Goal: Task Accomplishment & Management: Complete application form

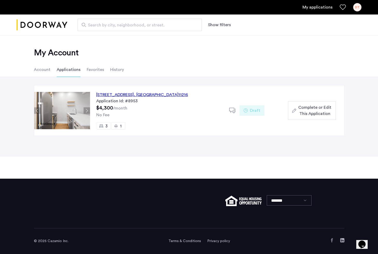
click at [143, 95] on div "[STREET_ADDRESS]" at bounding box center [142, 95] width 92 height 6
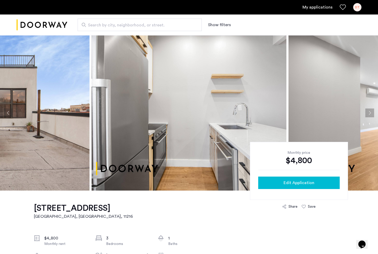
click at [306, 184] on span "Edit Application" at bounding box center [299, 183] width 31 height 6
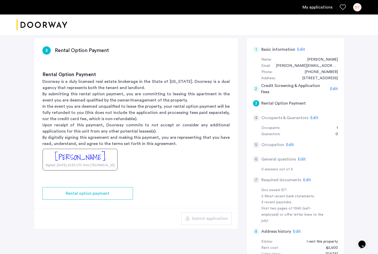
scroll to position [36, 0]
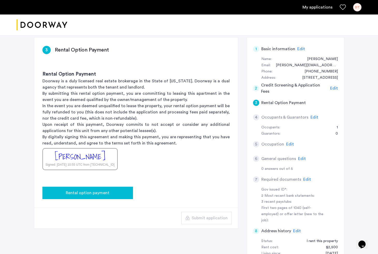
click at [119, 189] on button "Rental option payment" at bounding box center [87, 193] width 91 height 12
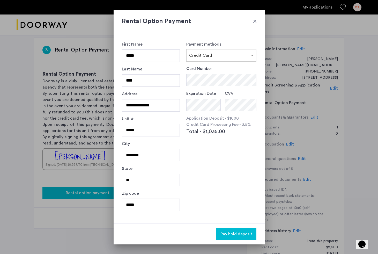
scroll to position [0, 0]
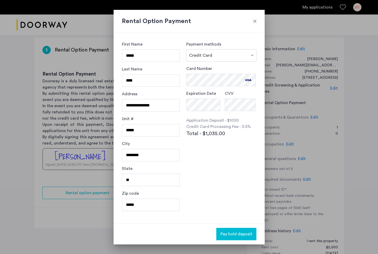
click at [235, 233] on span "Pay hold deposit" at bounding box center [237, 234] width 32 height 6
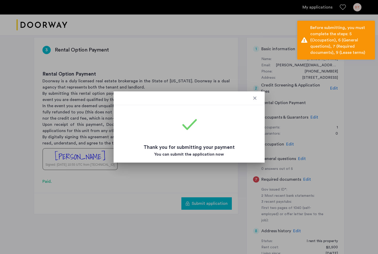
click at [254, 98] on div at bounding box center [254, 98] width 5 height 5
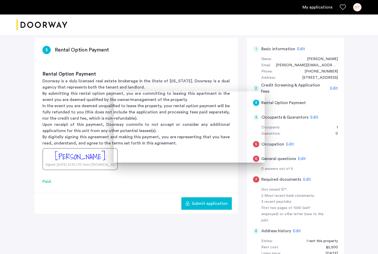
scroll to position [36, 0]
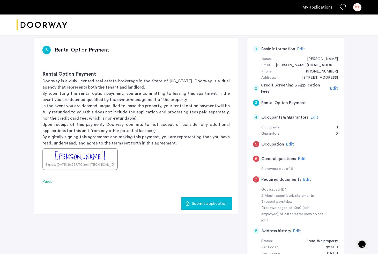
click at [288, 145] on span "Edit" at bounding box center [290, 144] width 8 height 4
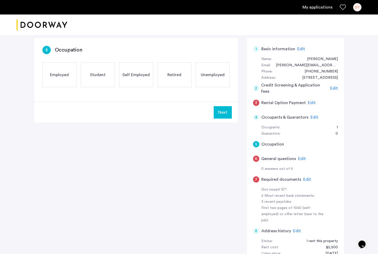
click at [63, 69] on div "Employed" at bounding box center [59, 74] width 34 height 25
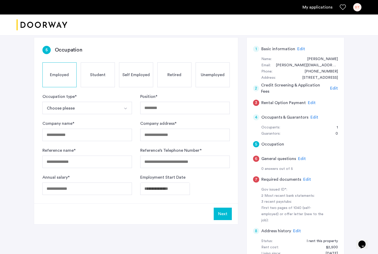
click at [309, 102] on span "Edit" at bounding box center [312, 103] width 8 height 4
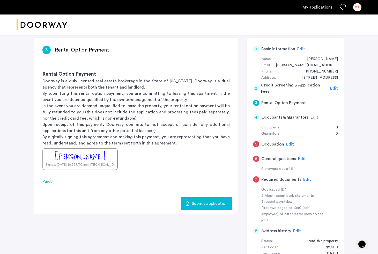
click at [312, 116] on span "Edit" at bounding box center [315, 117] width 8 height 4
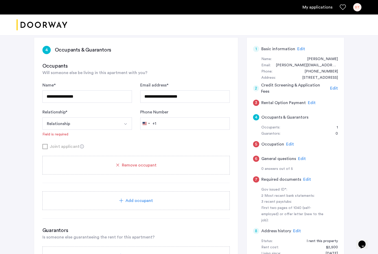
click at [102, 124] on button "Relationship" at bounding box center [80, 123] width 77 height 12
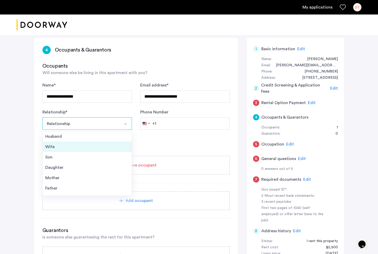
click at [85, 145] on div "Wife" at bounding box center [87, 147] width 84 height 6
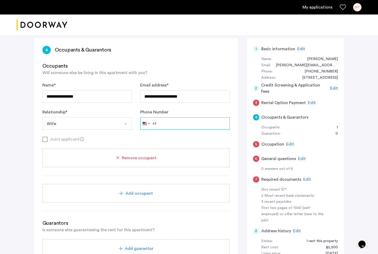
click at [206, 122] on input "Phone Number" at bounding box center [185, 123] width 90 height 12
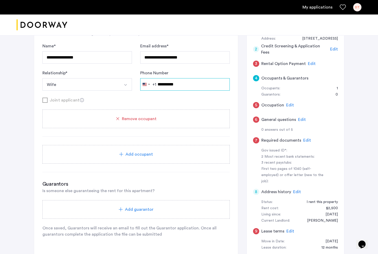
scroll to position [90, 0]
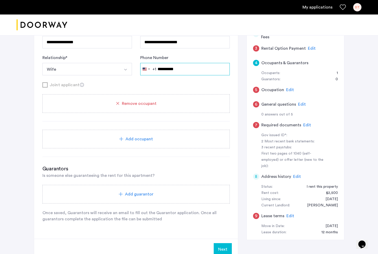
type input "**********"
click at [158, 196] on div "Add guarantor" at bounding box center [136, 194] width 175 height 6
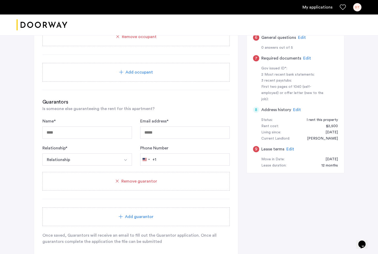
scroll to position [65, 0]
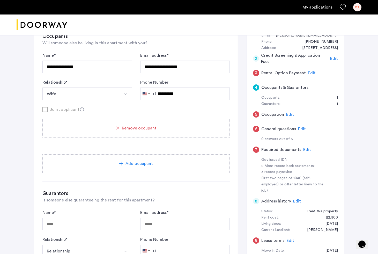
click at [306, 129] on div "6 General questions Edit" at bounding box center [295, 129] width 85 height 14
click at [301, 128] on span "Edit" at bounding box center [302, 129] width 8 height 4
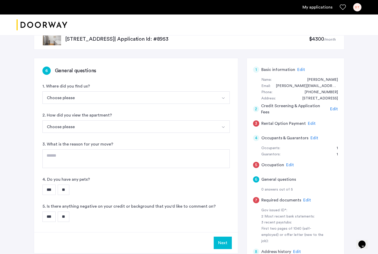
scroll to position [0, 0]
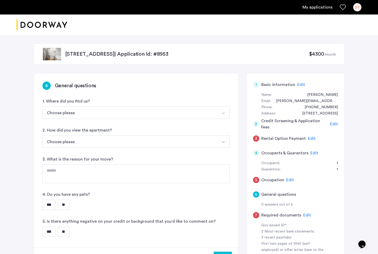
click at [90, 120] on div "6 General questions 1. Where did you find us? Choose please Streeteasy.com/Zill…" at bounding box center [136, 160] width 204 height 174
click at [84, 114] on button "Choose please" at bounding box center [129, 112] width 175 height 12
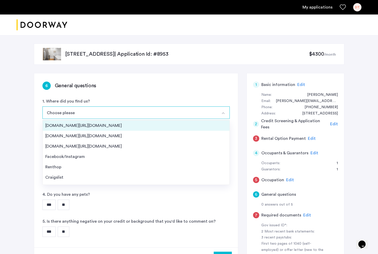
click at [81, 128] on div "Streeteasy.com/Zillow.com" at bounding box center [136, 125] width 182 height 6
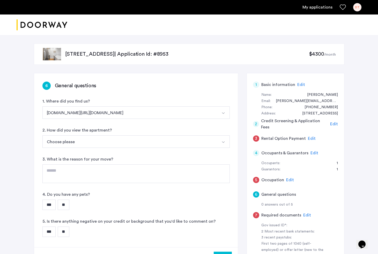
click at [103, 138] on button "Choose please" at bounding box center [129, 141] width 175 height 12
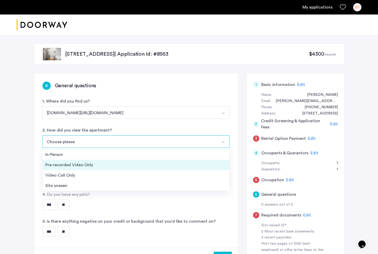
click at [111, 165] on div "Pre-recorded Video Only" at bounding box center [136, 165] width 182 height 6
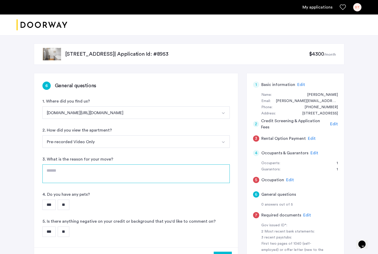
click at [104, 166] on textarea at bounding box center [135, 173] width 187 height 19
type textarea "*"
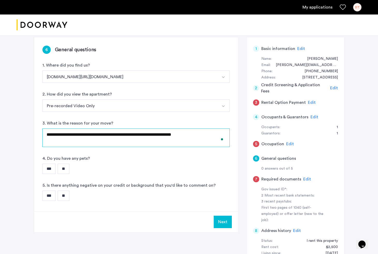
scroll to position [42, 0]
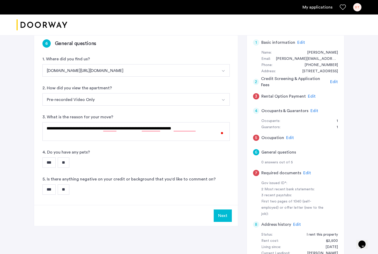
click at [66, 162] on input "**" at bounding box center [64, 162] width 12 height 10
click at [69, 189] on input "**" at bounding box center [64, 189] width 12 height 10
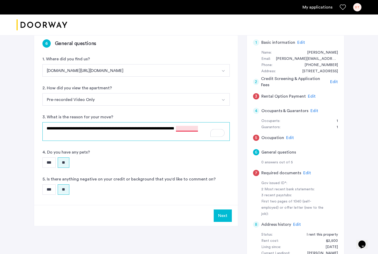
click at [189, 129] on textarea "**********" at bounding box center [135, 131] width 187 height 19
type textarea "**********"
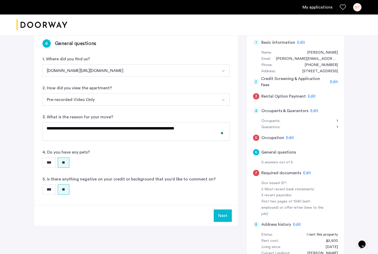
click at [227, 217] on button "Next" at bounding box center [223, 215] width 18 height 12
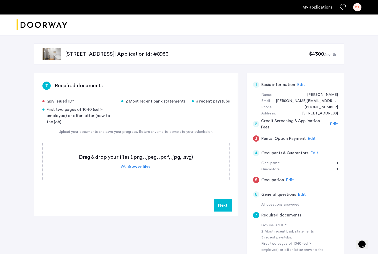
click at [171, 159] on label at bounding box center [136, 161] width 187 height 37
click at [0, 0] on input "file" at bounding box center [0, 0] width 0 height 0
click at [164, 164] on label at bounding box center [136, 161] width 187 height 37
click at [0, 0] on input "file" at bounding box center [0, 0] width 0 height 0
click at [143, 166] on label at bounding box center [136, 161] width 187 height 37
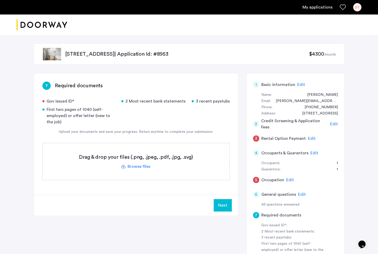
click at [0, 0] on input "file" at bounding box center [0, 0] width 0 height 0
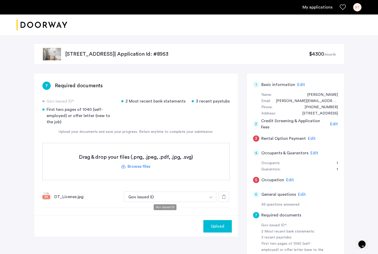
click at [180, 197] on button "Gov issued ID" at bounding box center [165, 197] width 82 height 10
click at [225, 228] on div "Upload" at bounding box center [218, 226] width 20 height 6
click at [226, 230] on button "Next" at bounding box center [223, 226] width 18 height 12
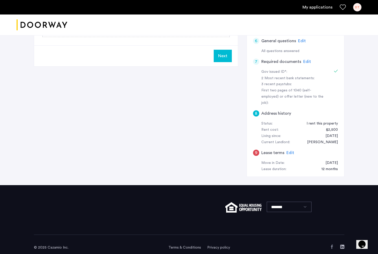
scroll to position [130, 0]
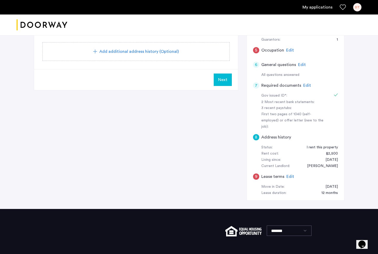
click at [291, 174] on span "Edit" at bounding box center [291, 176] width 8 height 4
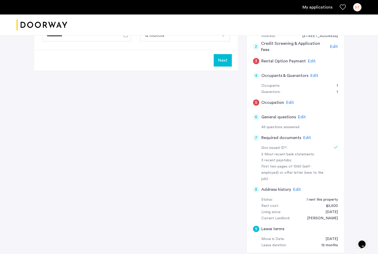
scroll to position [102, 0]
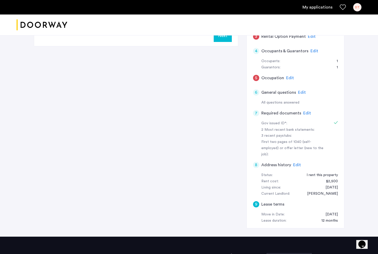
click at [293, 163] on span "Edit" at bounding box center [297, 165] width 8 height 4
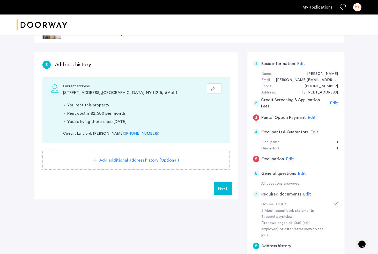
scroll to position [0, 0]
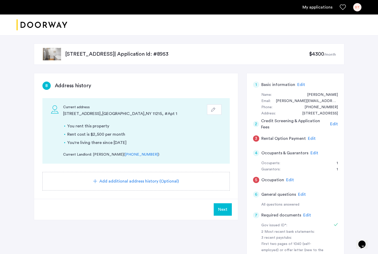
click at [158, 185] on div "Add additional address history (Optional)" at bounding box center [135, 181] width 187 height 19
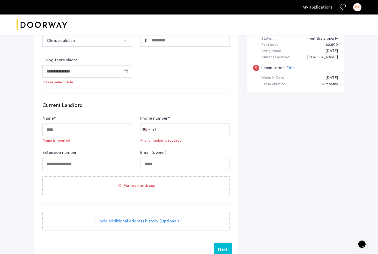
scroll to position [320, 0]
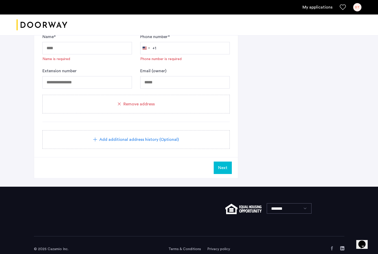
click at [146, 106] on span "Remove address" at bounding box center [138, 104] width 31 height 6
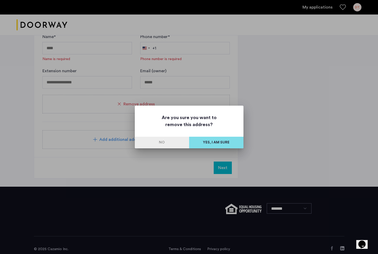
scroll to position [0, 0]
click at [207, 143] on button "Yes, I am sure" at bounding box center [216, 143] width 54 height 12
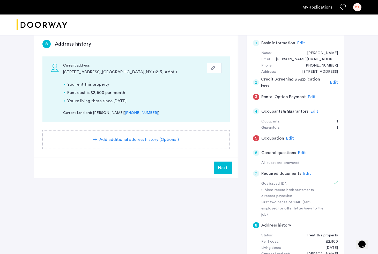
click at [313, 112] on span "Edit" at bounding box center [315, 111] width 8 height 4
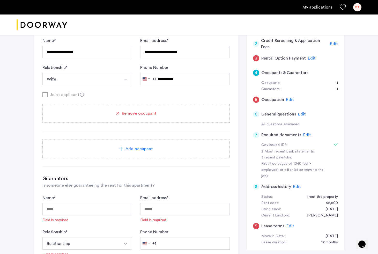
scroll to position [0, 0]
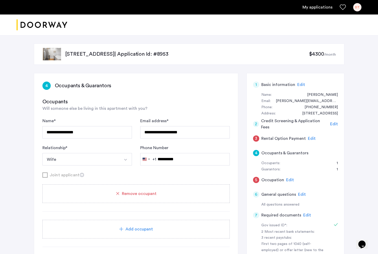
click at [310, 138] on span "Edit" at bounding box center [312, 138] width 8 height 4
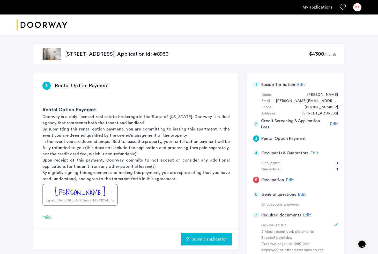
click at [311, 153] on span "Edit" at bounding box center [315, 153] width 8 height 4
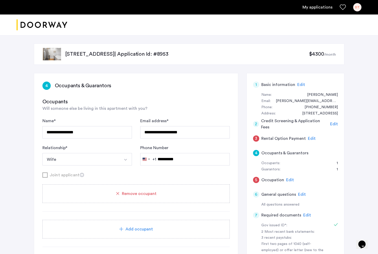
click at [289, 179] on span "Edit" at bounding box center [290, 180] width 8 height 4
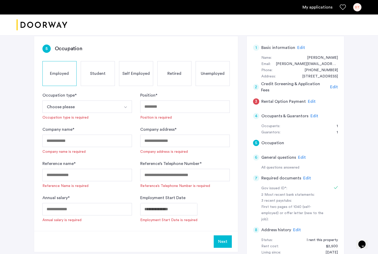
scroll to position [86, 0]
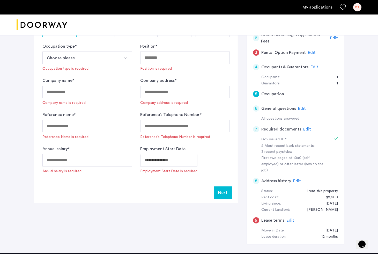
click at [305, 130] on span "Edit" at bounding box center [307, 129] width 8 height 4
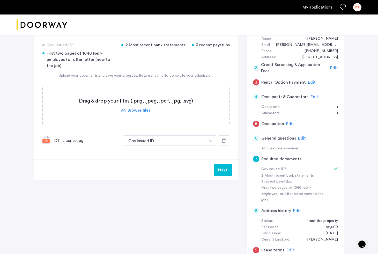
scroll to position [16, 0]
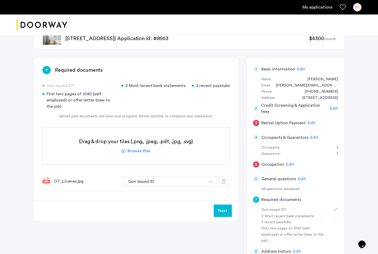
click at [107, 140] on label at bounding box center [136, 146] width 187 height 37
click at [0, 0] on input "file" at bounding box center [0, 0] width 0 height 0
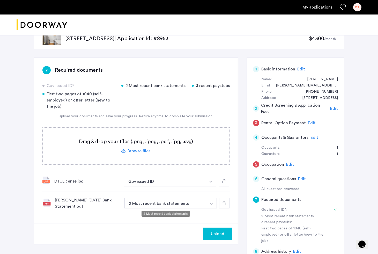
click at [201, 207] on button "2 Most recent bank statements" at bounding box center [165, 203] width 82 height 10
click at [195, 202] on button "2 Most recent bank statements" at bounding box center [165, 203] width 82 height 10
click at [217, 228] on button "Upload" at bounding box center [217, 234] width 28 height 12
click at [144, 151] on label at bounding box center [136, 146] width 187 height 37
click at [0, 0] on input "file" at bounding box center [0, 0] width 0 height 0
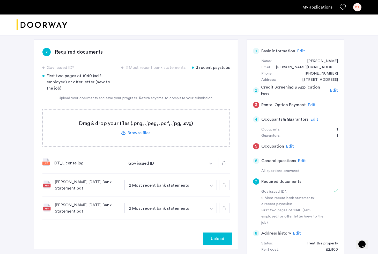
scroll to position [35, 0]
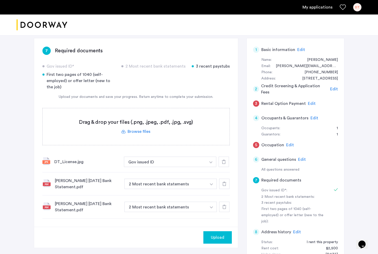
click at [288, 146] on span "Edit" at bounding box center [290, 145] width 8 height 4
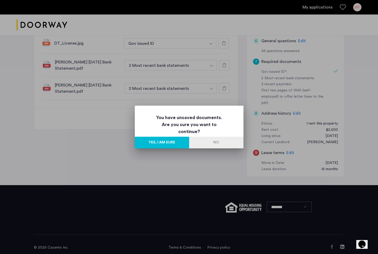
scroll to position [0, 0]
click at [229, 144] on button "No" at bounding box center [216, 143] width 54 height 12
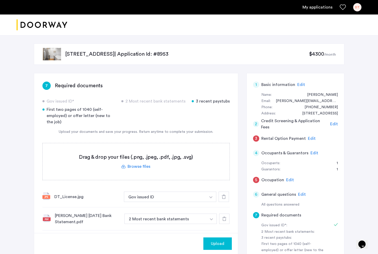
click at [333, 124] on span "Edit" at bounding box center [334, 124] width 8 height 4
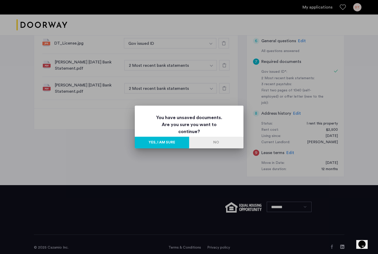
click at [163, 142] on button "Yes, I am sure" at bounding box center [162, 143] width 54 height 12
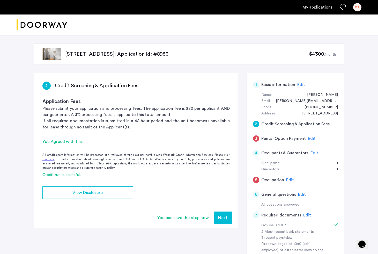
click at [224, 216] on button "Next" at bounding box center [223, 217] width 18 height 12
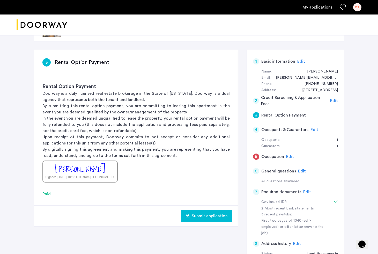
scroll to position [40, 0]
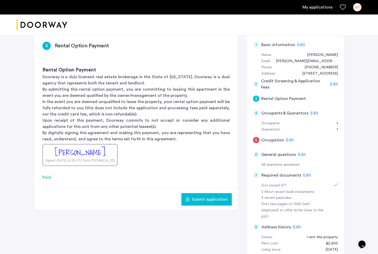
click at [288, 138] on span "Edit" at bounding box center [290, 140] width 8 height 4
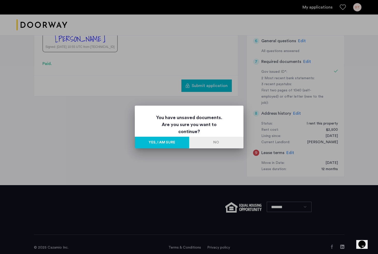
scroll to position [0, 0]
click at [178, 142] on button "Yes, I am sure" at bounding box center [162, 143] width 54 height 12
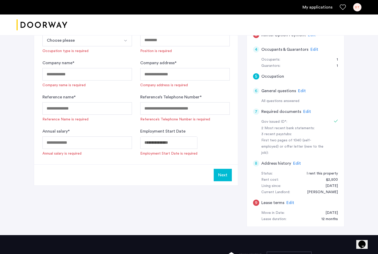
scroll to position [132, 0]
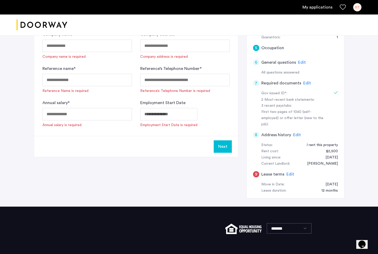
click at [289, 172] on span "Edit" at bounding box center [291, 174] width 8 height 4
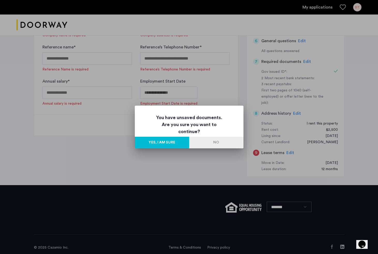
scroll to position [0, 0]
click at [166, 140] on button "Yes, I am sure" at bounding box center [162, 143] width 54 height 12
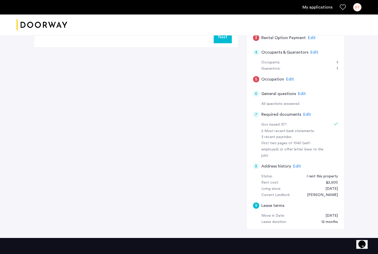
scroll to position [92, 0]
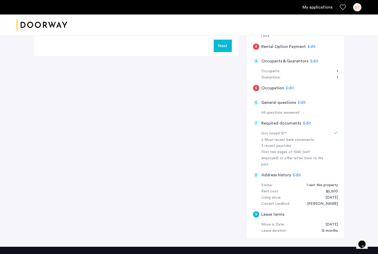
click at [306, 126] on div "Edit" at bounding box center [307, 123] width 8 height 6
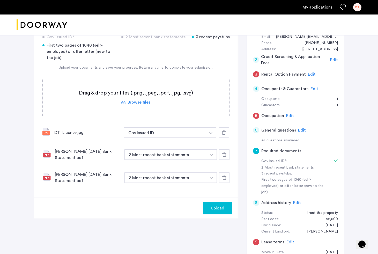
scroll to position [49, 0]
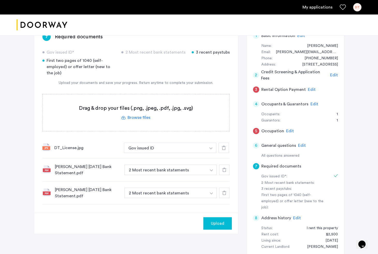
click at [300, 143] on span "Edit" at bounding box center [302, 145] width 8 height 4
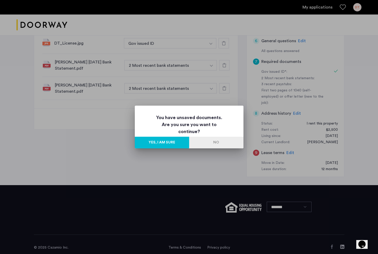
click at [162, 141] on button "Yes, I am sure" at bounding box center [162, 143] width 54 height 12
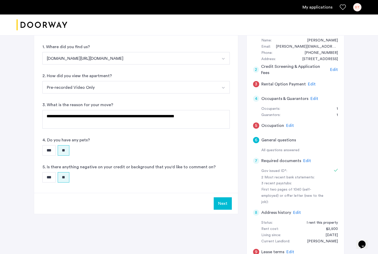
scroll to position [53, 0]
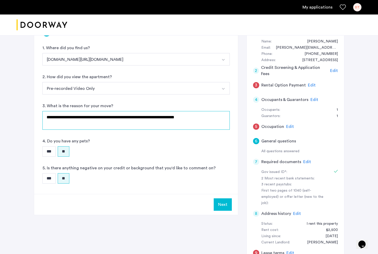
click at [209, 117] on textarea "**********" at bounding box center [135, 120] width 187 height 19
type textarea "**********"
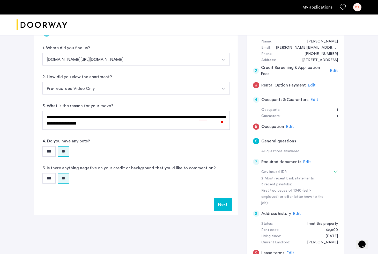
click at [230, 205] on button "Next" at bounding box center [223, 204] width 18 height 12
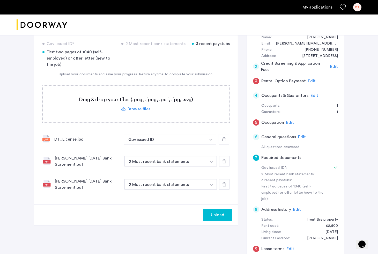
scroll to position [79, 0]
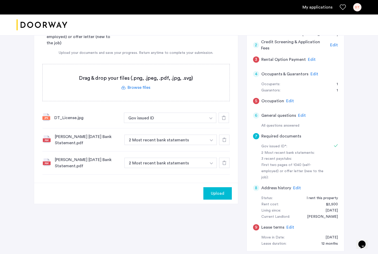
click at [223, 193] on span "Upload" at bounding box center [217, 193] width 13 height 6
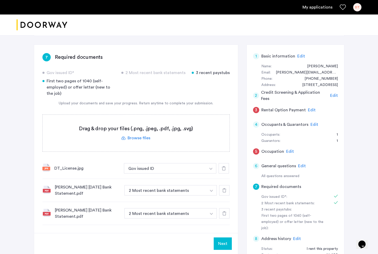
scroll to position [50, 0]
